Goal: Information Seeking & Learning: Learn about a topic

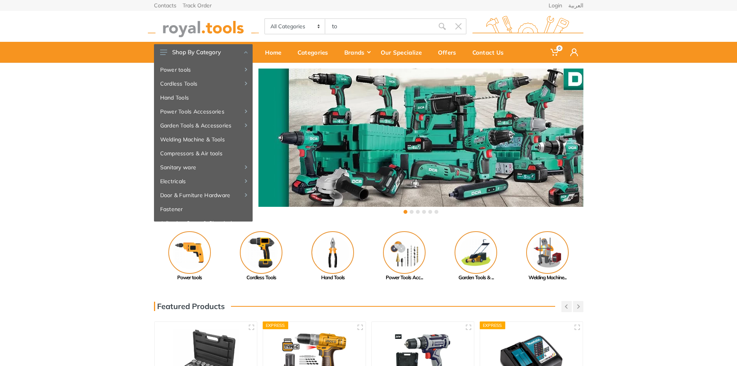
type input "to"
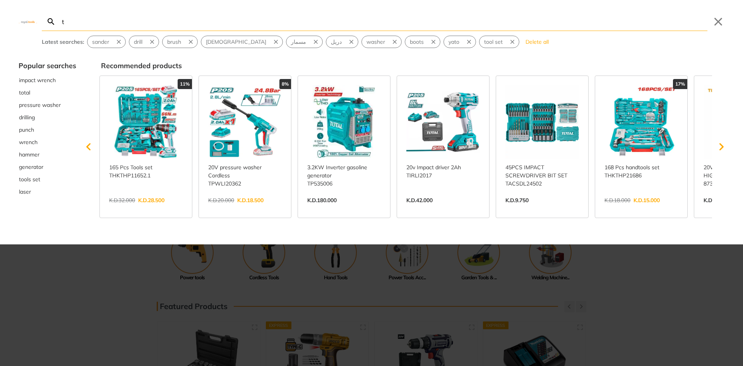
type input "t"
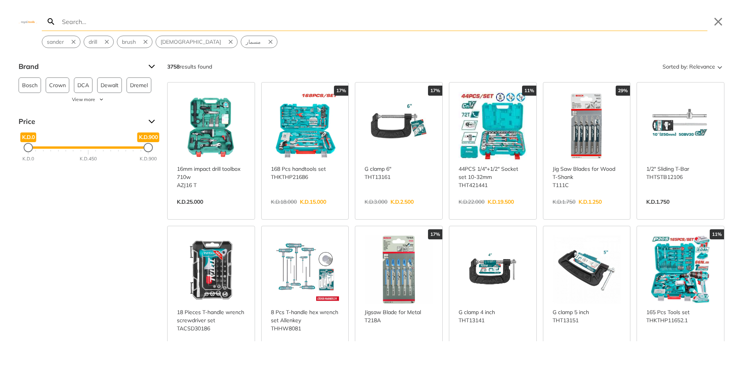
click at [291, 210] on link "View more →" at bounding box center [305, 210] width 68 height 0
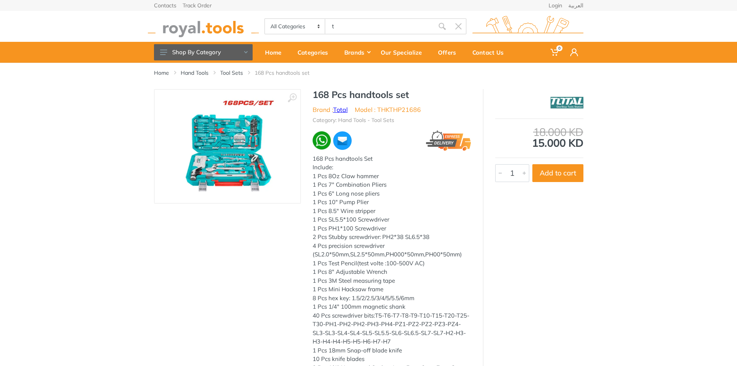
click at [339, 106] on link "Total" at bounding box center [340, 110] width 15 height 8
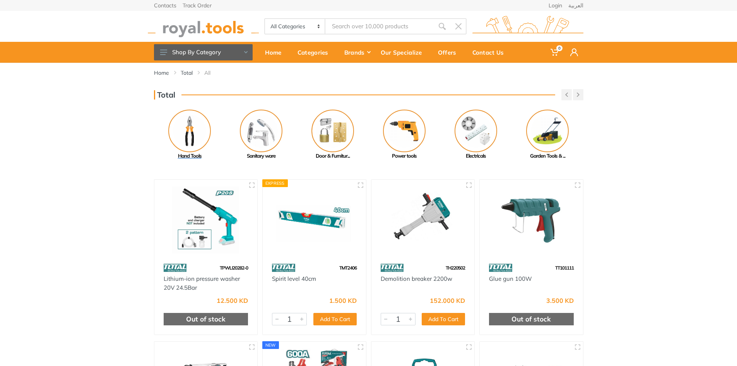
click at [197, 127] on img at bounding box center [189, 130] width 43 height 43
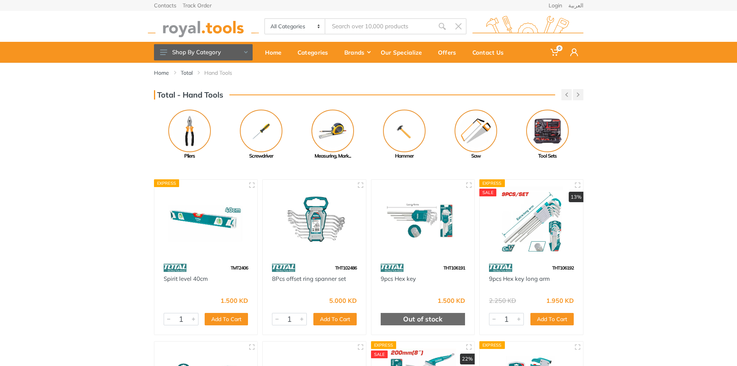
drag, startPoint x: 536, startPoint y: 132, endPoint x: 732, endPoint y: 115, distance: 197.3
click at [732, 115] on div "Total - Hand Tools Previous Caulking gun" at bounding box center [368, 124] width 737 height 71
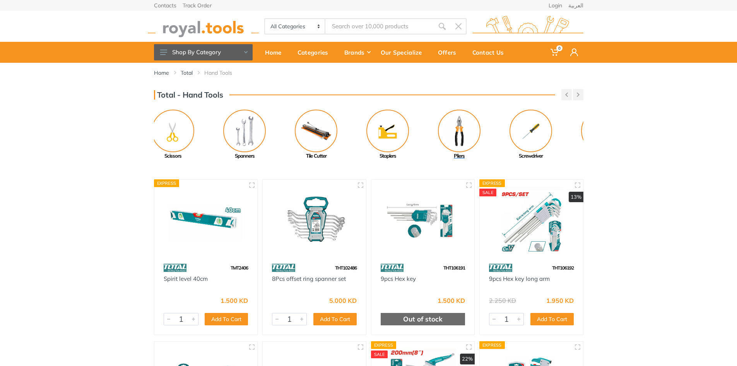
drag, startPoint x: 215, startPoint y: 128, endPoint x: 493, endPoint y: 123, distance: 277.9
click at [489, 125] on link "Pliers" at bounding box center [460, 134] width 72 height 50
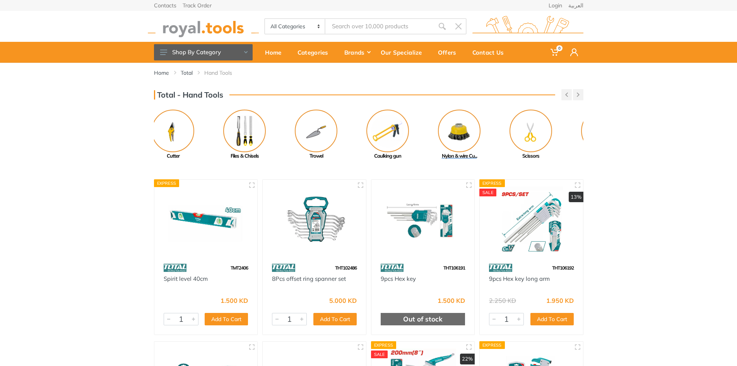
drag, startPoint x: 246, startPoint y: 130, endPoint x: 520, endPoint y: 124, distance: 273.6
click at [481, 124] on img at bounding box center [459, 130] width 43 height 43
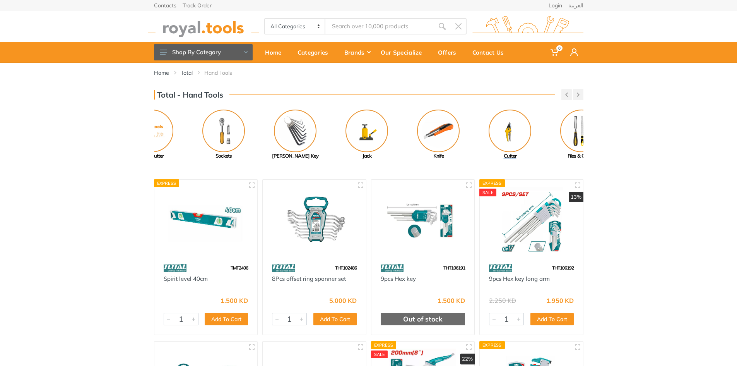
drag, startPoint x: 266, startPoint y: 137, endPoint x: 535, endPoint y: 134, distance: 269.3
click at [529, 135] on img at bounding box center [510, 130] width 43 height 43
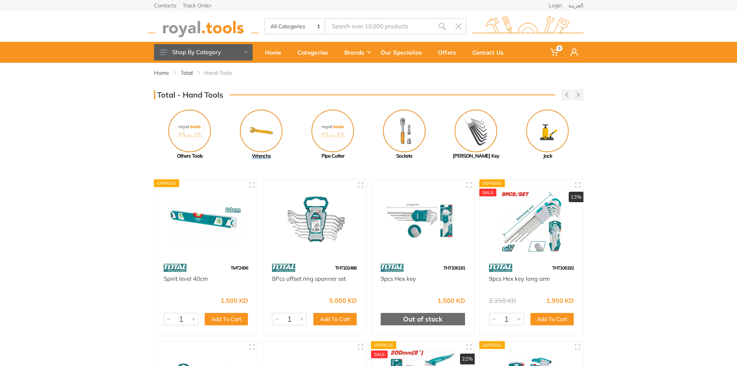
drag, startPoint x: 279, startPoint y: 139, endPoint x: 460, endPoint y: 134, distance: 181.1
click at [282, 134] on img at bounding box center [261, 130] width 43 height 43
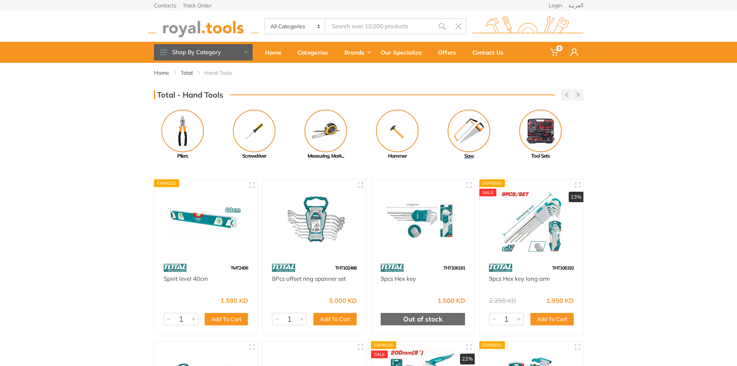
drag, startPoint x: 462, startPoint y: 133, endPoint x: 260, endPoint y: 134, distance: 201.2
click at [448, 132] on img at bounding box center [469, 130] width 43 height 43
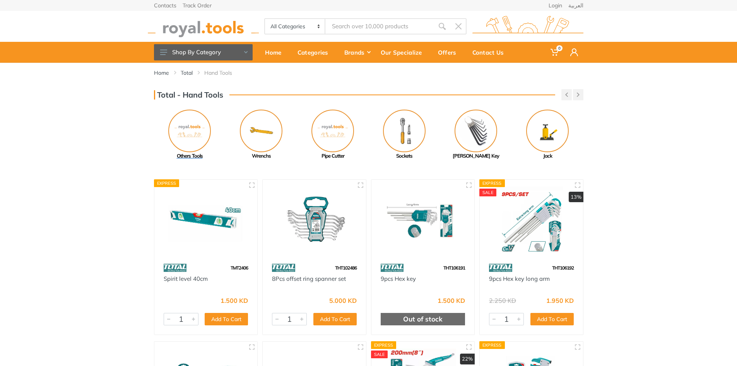
click at [179, 133] on img at bounding box center [189, 130] width 43 height 43
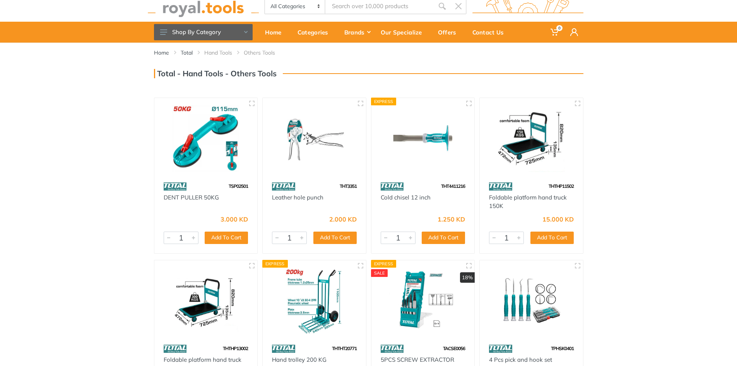
scroll to position [77, 0]
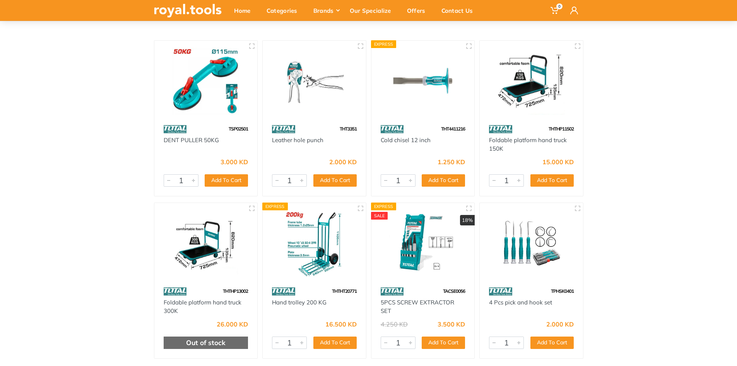
click at [513, 255] on img at bounding box center [531, 243] width 89 height 67
